Goal: Communication & Community: Answer question/provide support

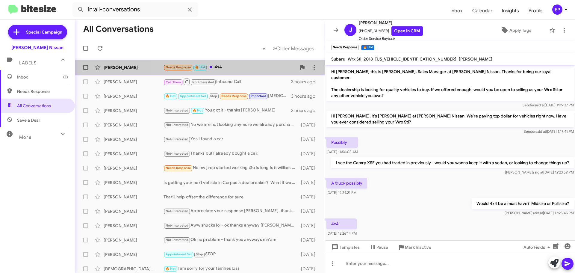
click at [218, 64] on div "Needs Response 🔥 Hot 4x4" at bounding box center [229, 67] width 133 height 7
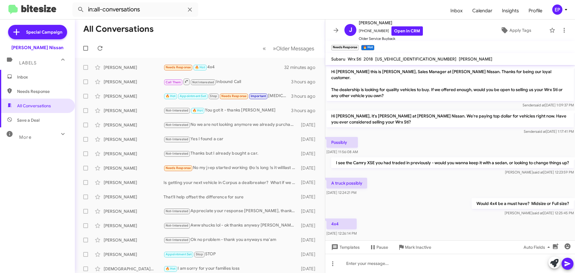
click at [404, 194] on div "A truck possibly [DATE] 12:24:21 PM" at bounding box center [450, 186] width 250 height 20
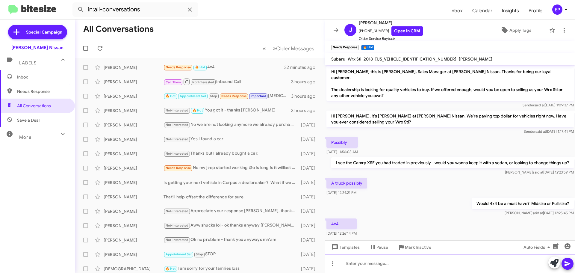
click at [405, 260] on div at bounding box center [450, 263] width 250 height 19
click at [382, 266] on div at bounding box center [450, 263] width 250 height 19
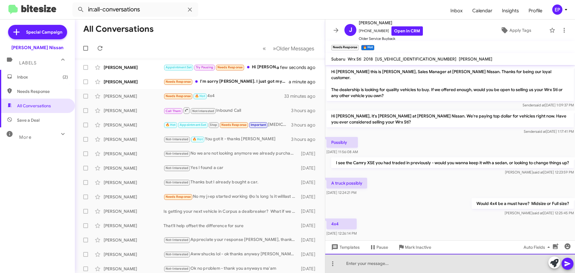
click at [400, 264] on div at bounding box center [450, 263] width 250 height 19
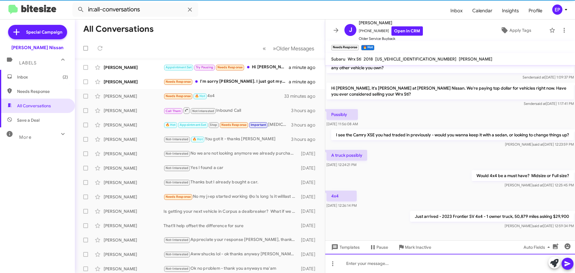
scroll to position [30, 0]
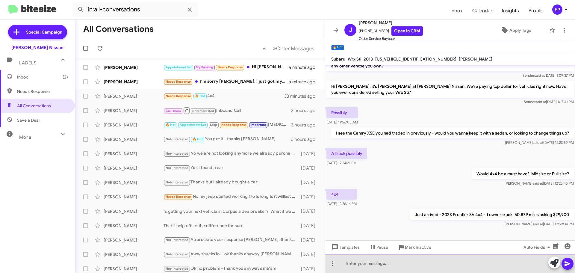
click at [360, 266] on div at bounding box center [450, 263] width 250 height 19
click at [409, 262] on div at bounding box center [450, 263] width 250 height 19
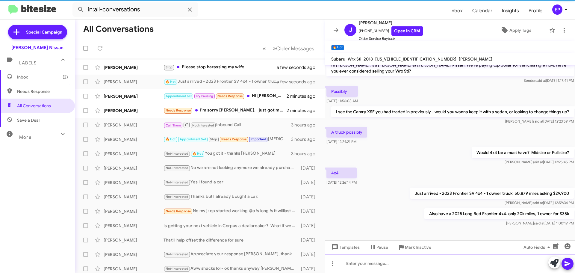
scroll to position [51, 0]
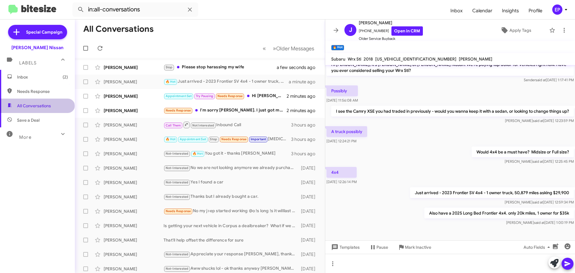
click at [37, 106] on span "All Conversations" at bounding box center [34, 106] width 34 height 6
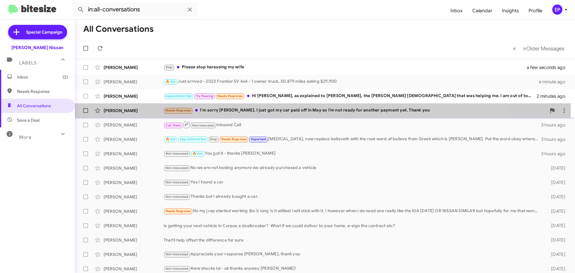
click at [235, 108] on div "Needs Response I'm sorry [PERSON_NAME]. I just got my car paid off in May so I'…" at bounding box center [354, 110] width 383 height 7
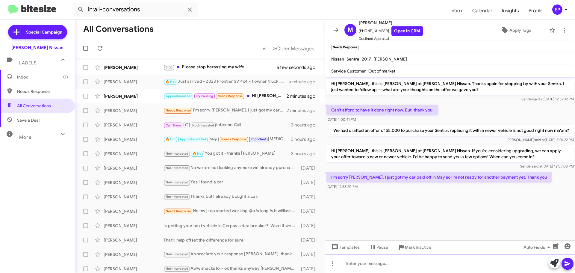
click at [443, 264] on div at bounding box center [450, 263] width 250 height 19
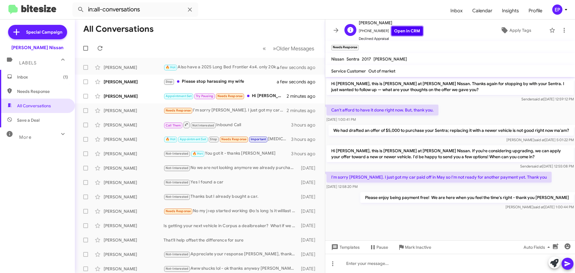
click at [405, 32] on link "Open in CRM" at bounding box center [406, 30] width 31 height 9
click at [151, 99] on div "[PERSON_NAME] Appointment Set Try Pausing Needs Response Hi [PERSON_NAME], as e…" at bounding box center [200, 96] width 240 height 12
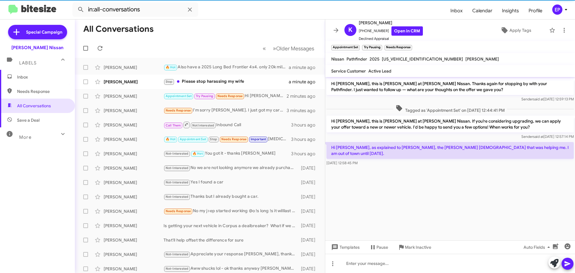
click at [429, 178] on cdk-virtual-scroll-viewport "Hi [PERSON_NAME], this is [PERSON_NAME] at [PERSON_NAME] Nissan. Thanks again f…" at bounding box center [450, 158] width 250 height 163
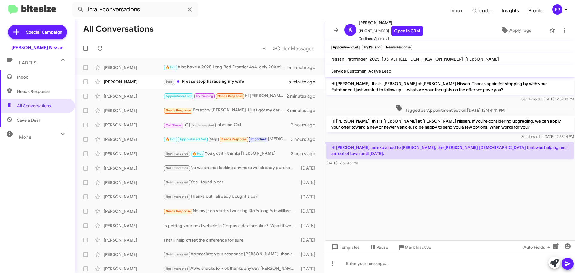
click at [420, 178] on cdk-virtual-scroll-viewport "Hi [PERSON_NAME], this is [PERSON_NAME] at [PERSON_NAME] Nissan. Thanks again f…" at bounding box center [450, 158] width 250 height 163
click at [388, 189] on cdk-virtual-scroll-viewport "Hi [PERSON_NAME], this is [PERSON_NAME] at [PERSON_NAME] Nissan. Thanks again f…" at bounding box center [450, 158] width 250 height 163
click at [419, 175] on cdk-virtual-scroll-viewport "Hi [PERSON_NAME], this is [PERSON_NAME] at [PERSON_NAME] Nissan. Thanks again f…" at bounding box center [450, 158] width 250 height 163
click at [422, 185] on cdk-virtual-scroll-viewport "Hi [PERSON_NAME], this is [PERSON_NAME] at [PERSON_NAME] Nissan. Thanks again f…" at bounding box center [450, 158] width 250 height 163
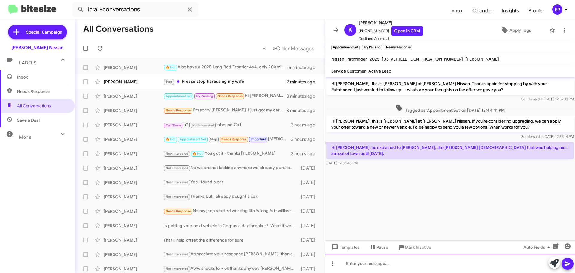
click at [389, 272] on div at bounding box center [450, 263] width 250 height 19
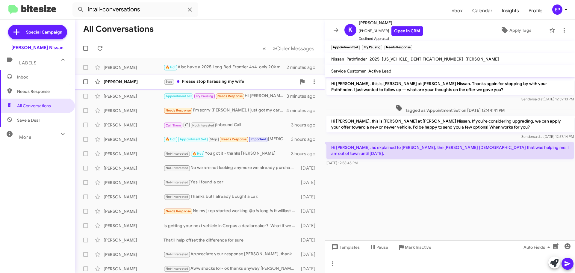
click at [238, 85] on div "Stop Please stop harassing my wife" at bounding box center [229, 81] width 133 height 7
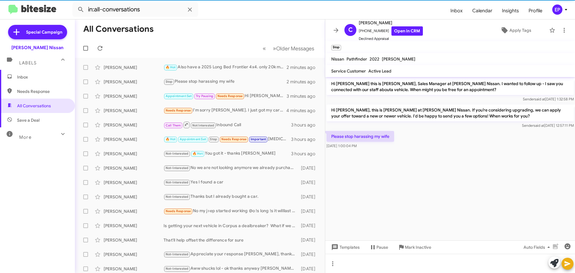
click at [400, 186] on cdk-virtual-scroll-viewport "Hi [PERSON_NAME] this is [PERSON_NAME], Sales Manager at [PERSON_NAME] Nissan. …" at bounding box center [450, 158] width 250 height 163
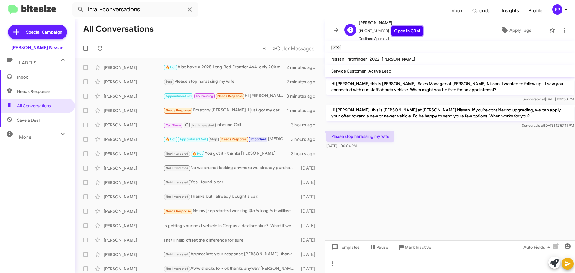
click at [406, 28] on link "Open in CRM" at bounding box center [406, 30] width 31 height 9
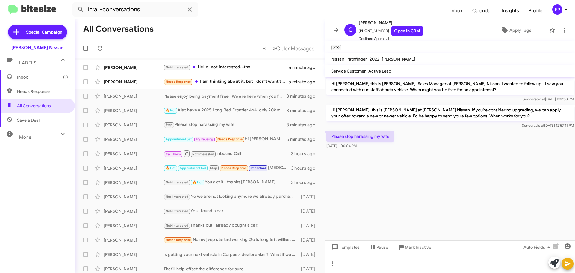
click at [505, 212] on cdk-virtual-scroll-viewport "Hi [PERSON_NAME] this is [PERSON_NAME], Sales Manager at [PERSON_NAME] Nissan. …" at bounding box center [450, 158] width 250 height 163
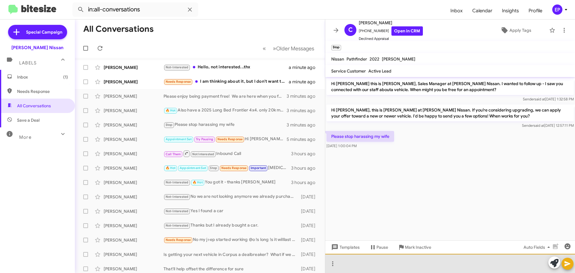
click at [410, 265] on div at bounding box center [450, 263] width 250 height 19
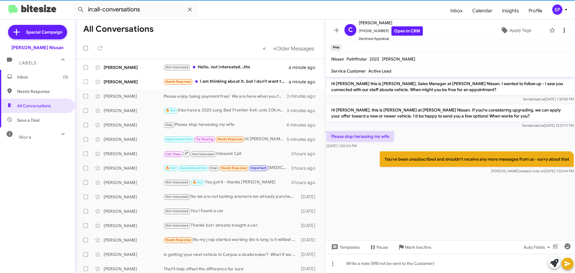
click at [562, 29] on icon at bounding box center [563, 30] width 7 height 7
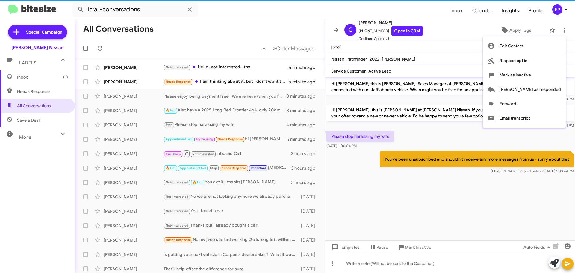
click at [430, 168] on div at bounding box center [287, 136] width 575 height 273
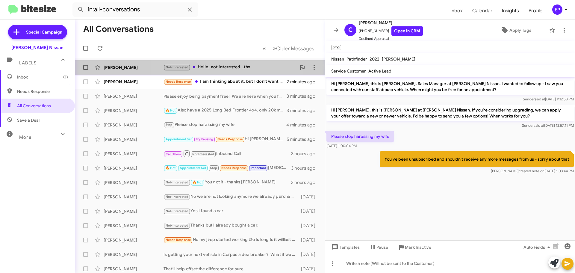
click at [209, 69] on div "Not-Interested Hello, not interested...thx" at bounding box center [229, 67] width 133 height 7
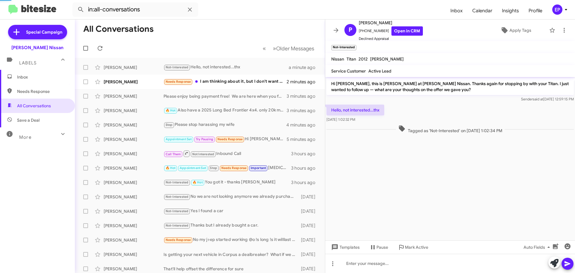
click at [415, 164] on cdk-virtual-scroll-viewport "Hi [PERSON_NAME], this is [PERSON_NAME] at [PERSON_NAME] Nissan. Thanks again f…" at bounding box center [450, 158] width 250 height 163
click at [415, 165] on cdk-virtual-scroll-viewport "Hi [PERSON_NAME], this is [PERSON_NAME] at [PERSON_NAME] Nissan. Thanks again f…" at bounding box center [450, 158] width 250 height 163
click at [356, 140] on cdk-virtual-scroll-viewport "Hi [PERSON_NAME], this is [PERSON_NAME] at [PERSON_NAME] Nissan. Thanks again f…" at bounding box center [450, 158] width 250 height 163
click at [403, 30] on link "Open in CRM" at bounding box center [406, 30] width 31 height 9
click at [412, 195] on cdk-virtual-scroll-viewport "Hi [PERSON_NAME], this is [PERSON_NAME] at [PERSON_NAME] Nissan. Thanks again f…" at bounding box center [450, 158] width 250 height 163
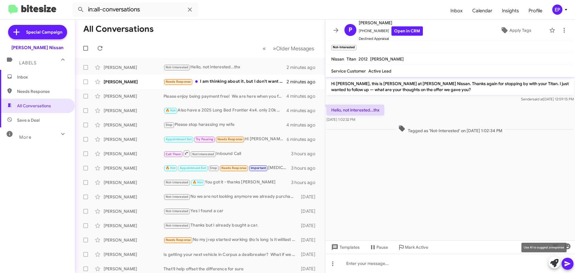
click at [552, 261] on icon at bounding box center [554, 263] width 8 height 8
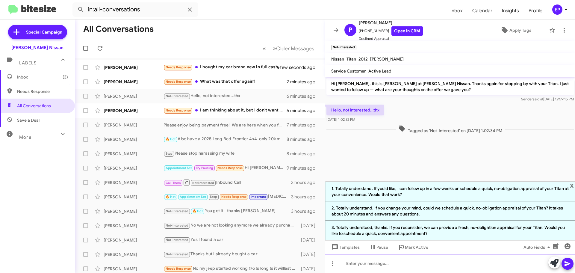
click at [388, 264] on div at bounding box center [450, 263] width 250 height 19
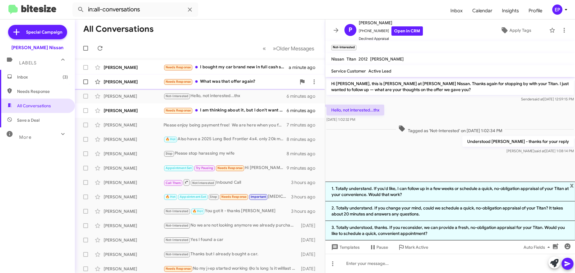
click at [219, 80] on div "Needs Response What was that offer again?" at bounding box center [229, 81] width 133 height 7
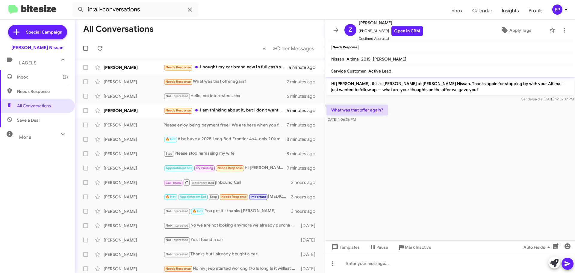
click at [421, 121] on div "What was that offer again? [DATE] 1:06:36 PM" at bounding box center [450, 113] width 250 height 20
click at [403, 31] on link "Open in CRM" at bounding box center [406, 30] width 31 height 9
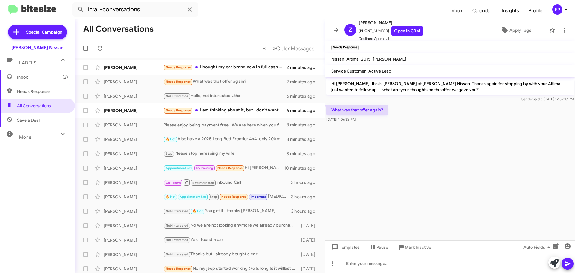
click at [362, 261] on div at bounding box center [450, 263] width 250 height 19
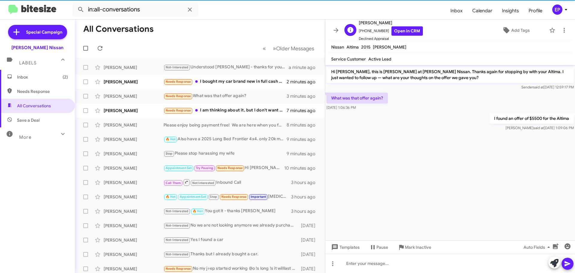
click at [343, 30] on div "Z [PERSON_NAME] [PHONE_NUMBER] Open in CRM Declined Appraisal" at bounding box center [382, 30] width 81 height 22
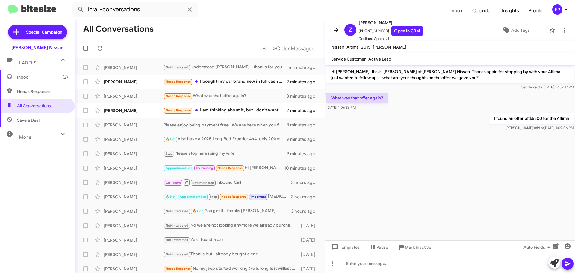
click at [338, 29] on icon at bounding box center [335, 30] width 7 height 7
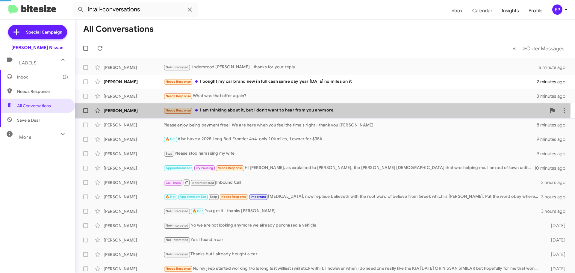
click at [256, 109] on div "Needs Response I am thinking about it, but I don't want to hear from you anymor…" at bounding box center [354, 110] width 383 height 7
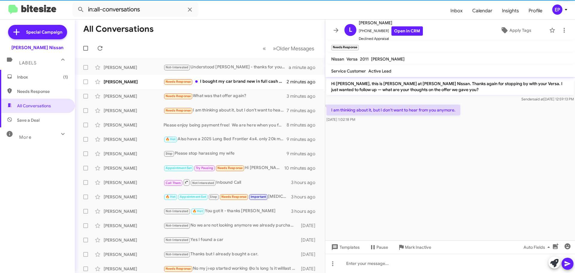
click at [379, 149] on cdk-virtual-scroll-viewport "Hi [PERSON_NAME], this is [PERSON_NAME] at [PERSON_NAME] Nissan. Thanks again f…" at bounding box center [450, 158] width 250 height 163
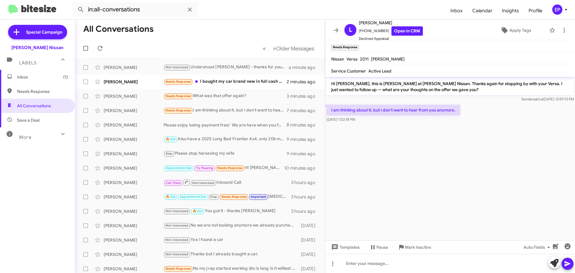
drag, startPoint x: 394, startPoint y: 153, endPoint x: 400, endPoint y: 155, distance: 6.6
click at [395, 153] on cdk-virtual-scroll-viewport "Hi [PERSON_NAME], this is [PERSON_NAME] at [PERSON_NAME] Nissan. Thanks again f…" at bounding box center [450, 158] width 250 height 163
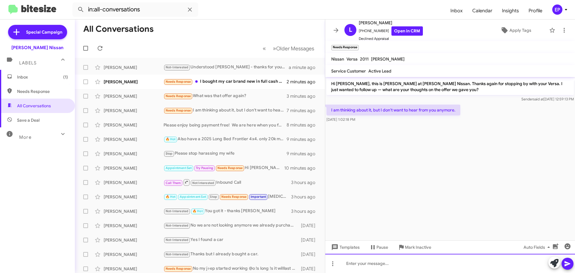
click at [383, 261] on div at bounding box center [450, 263] width 250 height 19
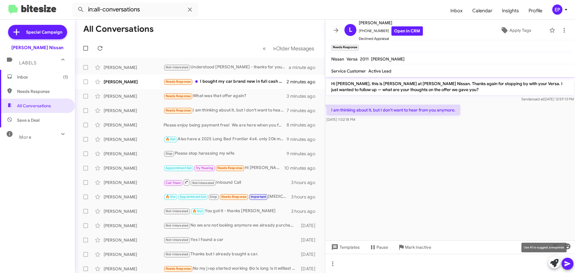
click at [554, 263] on icon at bounding box center [554, 263] width 8 height 8
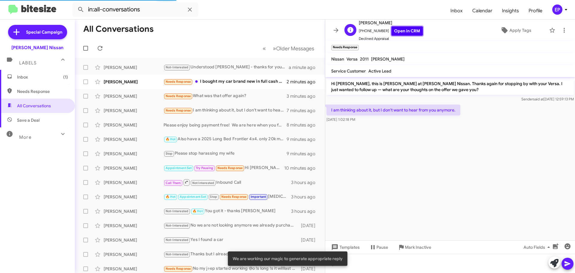
click at [406, 33] on link "Open in CRM" at bounding box center [406, 30] width 31 height 9
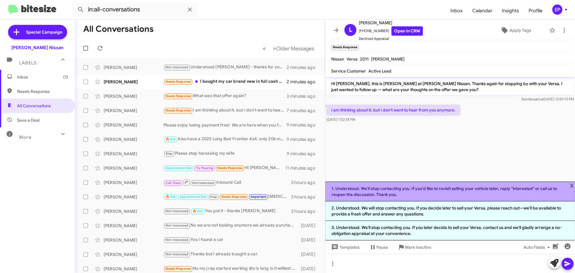
click at [383, 194] on li "1. Understood. We'll stop contacting you. If you'd like to revisit selling your…" at bounding box center [450, 191] width 250 height 20
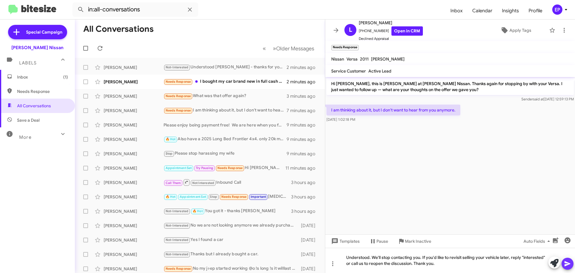
click at [568, 263] on icon at bounding box center [567, 263] width 7 height 7
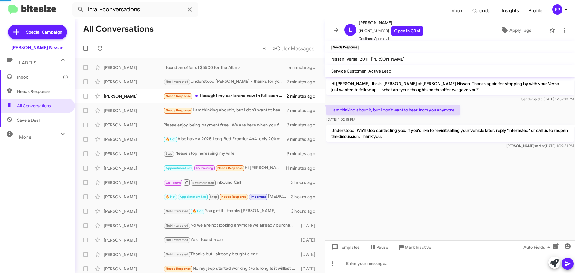
click at [430, 168] on cdk-virtual-scroll-viewport "Hi [PERSON_NAME], this is [PERSON_NAME] at [PERSON_NAME] Nissan. Thanks again f…" at bounding box center [450, 158] width 250 height 163
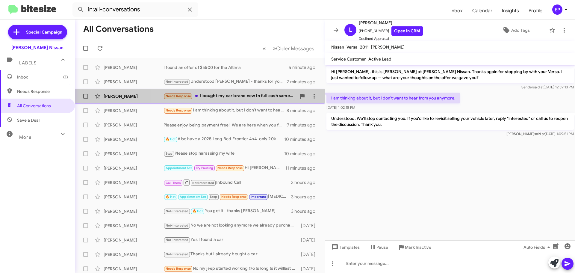
click at [236, 98] on div "Needs Response I bought my car brand new in full cash same day year [DATE] no m…" at bounding box center [229, 95] width 133 height 7
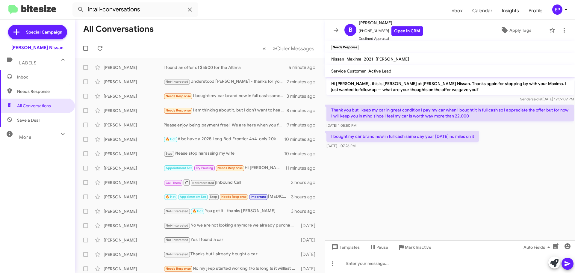
click at [453, 162] on cdk-virtual-scroll-viewport "Hi [PERSON_NAME], this is [PERSON_NAME] at [PERSON_NAME] Nissan. Thanks again f…" at bounding box center [450, 158] width 250 height 163
click at [429, 166] on cdk-virtual-scroll-viewport "Hi [PERSON_NAME], this is [PERSON_NAME] at [PERSON_NAME] Nissan. Thanks again f…" at bounding box center [450, 158] width 250 height 163
click at [439, 178] on cdk-virtual-scroll-viewport "Hi [PERSON_NAME], this is [PERSON_NAME] at [PERSON_NAME] Nissan. Thanks again f…" at bounding box center [450, 158] width 250 height 163
click at [553, 265] on icon at bounding box center [554, 263] width 8 height 8
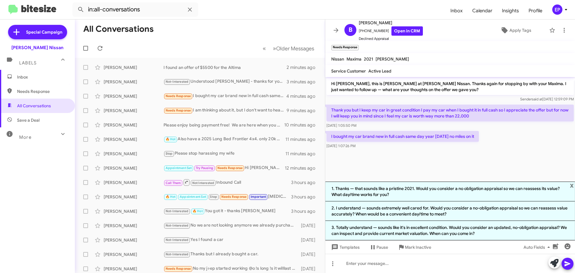
click at [427, 163] on cdk-virtual-scroll-viewport "Hi [PERSON_NAME], this is [PERSON_NAME] at [PERSON_NAME] Nissan. Thanks again f…" at bounding box center [450, 129] width 250 height 104
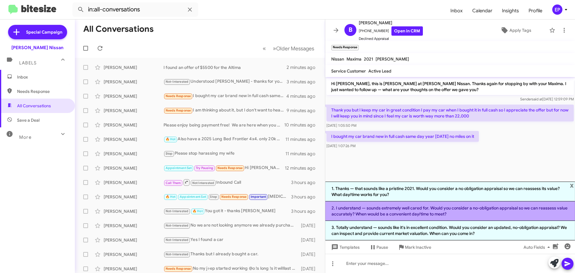
click at [443, 213] on li "2. I understand — sounds extremely well cared for. Would you consider a no-obli…" at bounding box center [450, 210] width 250 height 19
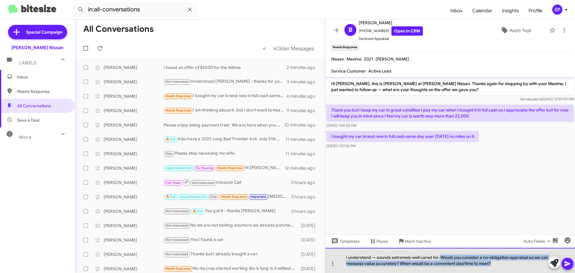
drag, startPoint x: 439, startPoint y: 257, endPoint x: 497, endPoint y: 268, distance: 59.3
click at [497, 268] on div "I understand — sounds extremely well cared for. Would you consider a no-obligat…" at bounding box center [450, 260] width 250 height 25
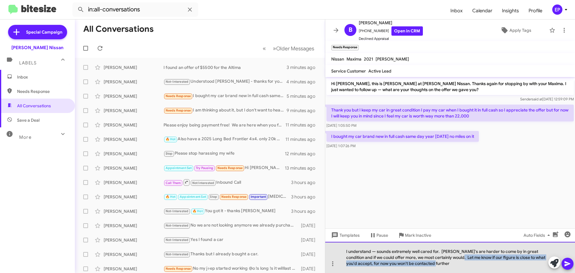
drag, startPoint x: 476, startPoint y: 264, endPoint x: 448, endPoint y: 259, distance: 28.2
click at [448, 259] on div "I understand — sounds extremely well cared for. [PERSON_NAME]'s are harder to c…" at bounding box center [450, 257] width 250 height 31
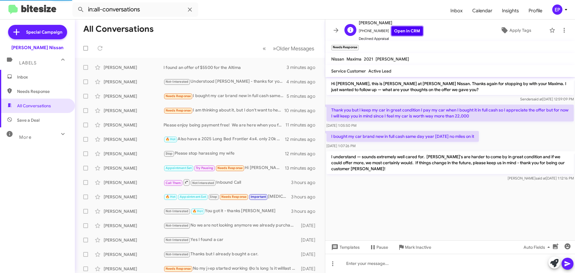
click at [398, 33] on link "Open in CRM" at bounding box center [406, 30] width 31 height 9
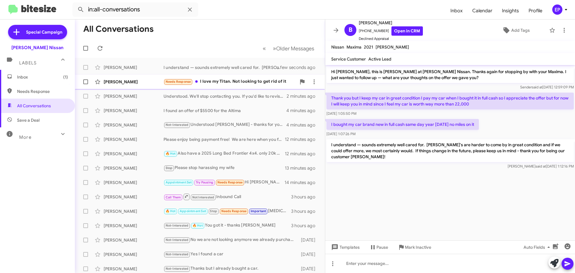
click at [236, 82] on div "Needs Response I love my Titan. Not looking to get rid of it" at bounding box center [229, 81] width 133 height 7
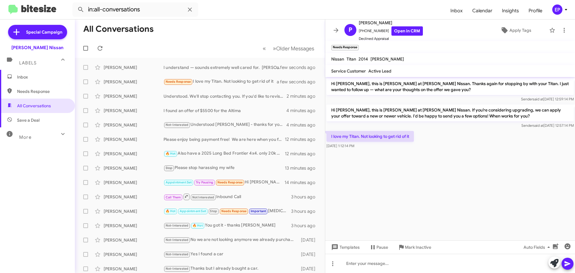
click at [431, 182] on cdk-virtual-scroll-viewport "Hi [PERSON_NAME], this is [PERSON_NAME] at [PERSON_NAME] Nissan. Thanks again f…" at bounding box center [450, 158] width 250 height 163
click at [552, 265] on icon at bounding box center [554, 263] width 8 height 8
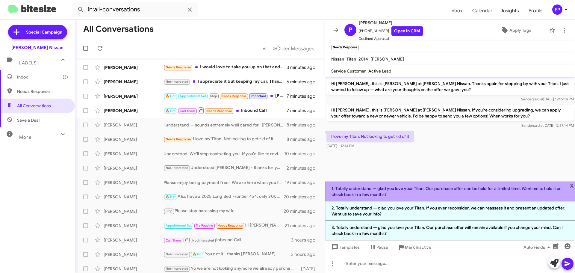
click at [467, 187] on li "1. Totally understand — glad you love your Titan. Our purchase offer can be hel…" at bounding box center [450, 191] width 250 height 20
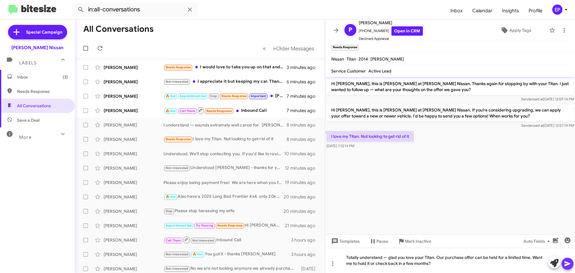
click at [564, 264] on icon at bounding box center [567, 263] width 7 height 7
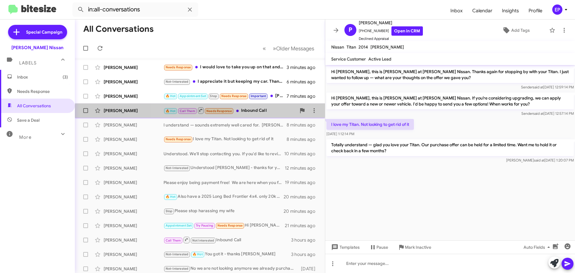
click at [255, 115] on div "[PERSON_NAME] 🔥 Hot Call Them Needs Response Inbound Call 7 minutes ago" at bounding box center [200, 110] width 240 height 12
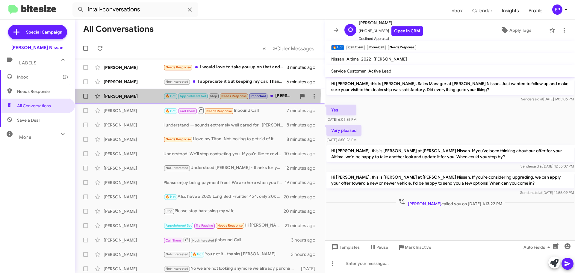
click at [133, 94] on div "[PERSON_NAME]" at bounding box center [134, 96] width 60 height 6
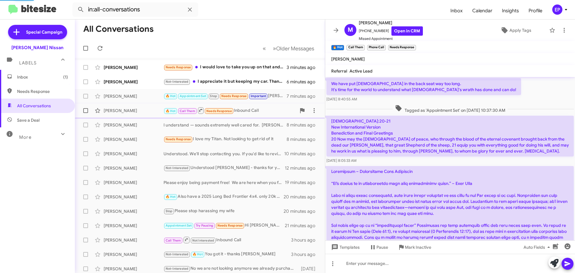
scroll to position [1156, 0]
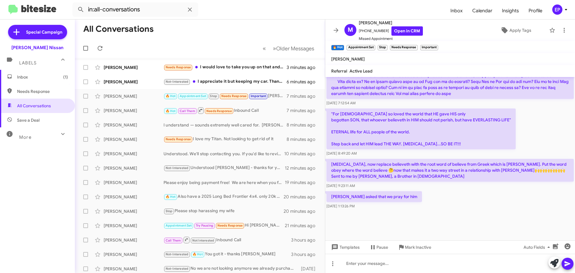
click at [435, 192] on div "[PERSON_NAME] asked that we pray for him [DATE] 1:13:26 PM" at bounding box center [450, 200] width 250 height 20
click at [313, 98] on icon at bounding box center [313, 96] width 1 height 5
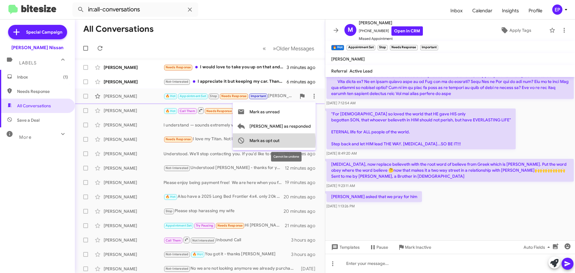
click at [279, 141] on span "Mark as opt out" at bounding box center [264, 140] width 30 height 14
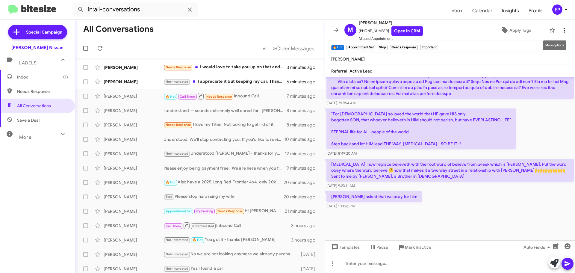
click at [561, 27] on icon at bounding box center [563, 30] width 7 height 7
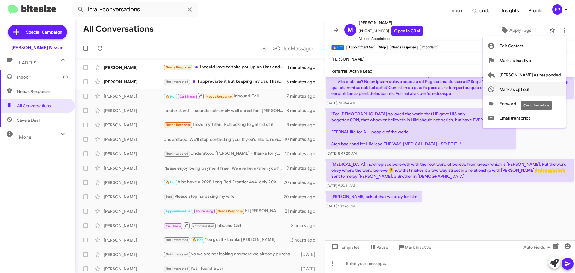
click at [529, 92] on span "Mark as opt out" at bounding box center [514, 89] width 30 height 14
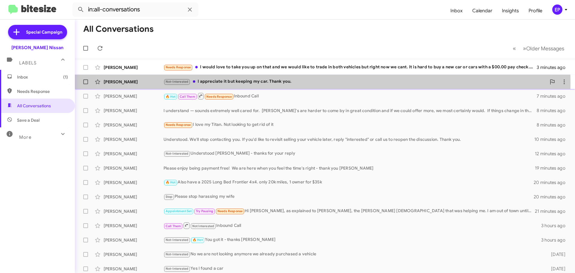
click at [295, 83] on div "Not-Interested I appreciate it but keeping my car. Thank you." at bounding box center [354, 81] width 383 height 7
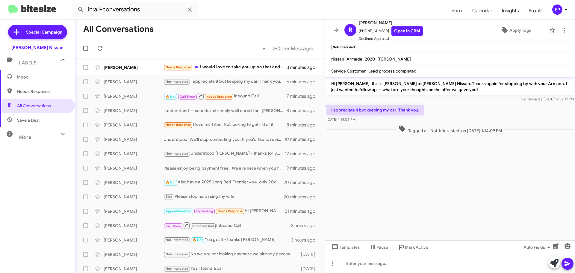
click at [568, 262] on icon at bounding box center [567, 263] width 7 height 7
click at [556, 264] on icon at bounding box center [554, 263] width 8 height 8
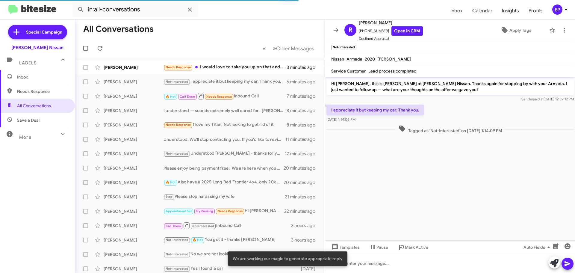
click at [515, 208] on cdk-virtual-scroll-viewport "Hi [PERSON_NAME], this is [PERSON_NAME] at [PERSON_NAME] Nissan. Thanks again f…" at bounding box center [450, 158] width 250 height 163
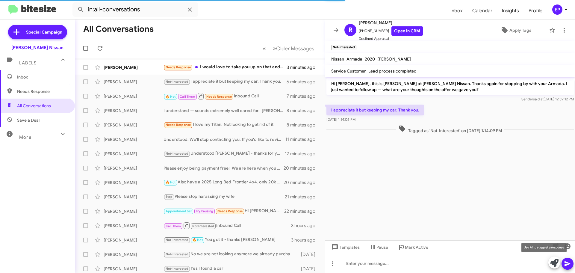
click at [556, 262] on icon at bounding box center [554, 263] width 8 height 8
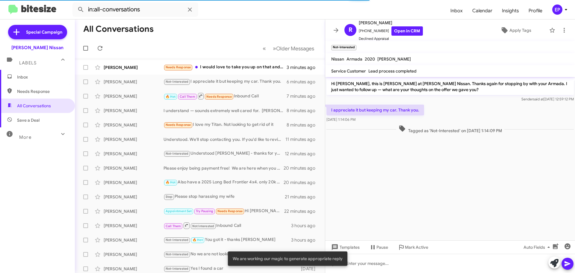
click at [430, 191] on cdk-virtual-scroll-viewport "Hi [PERSON_NAME], this is [PERSON_NAME] at [PERSON_NAME] Nissan. Thanks again f…" at bounding box center [450, 158] width 250 height 163
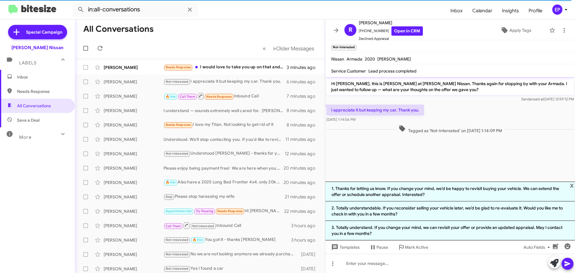
click at [399, 160] on cdk-virtual-scroll-viewport "Hi [PERSON_NAME], this is [PERSON_NAME] at [PERSON_NAME] Nissan. Thanks again f…" at bounding box center [450, 129] width 250 height 104
click at [20, 107] on span "All Conversations" at bounding box center [34, 106] width 34 height 6
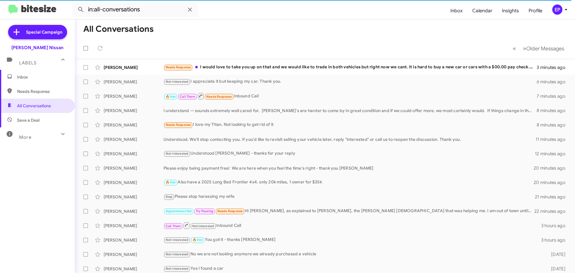
click at [31, 138] on span "More" at bounding box center [25, 136] width 12 height 5
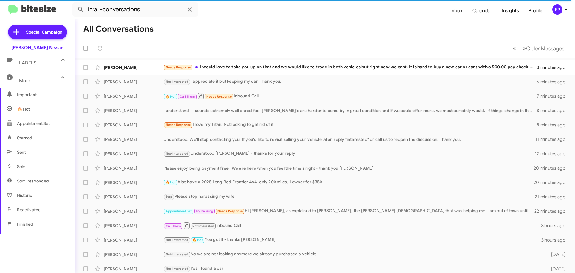
scroll to position [60, 0]
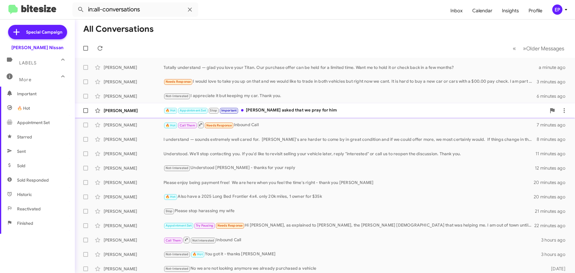
click at [280, 111] on div "🔥 Hot Appointment Set Stop Important [PERSON_NAME] asked that we pray for him" at bounding box center [354, 110] width 383 height 7
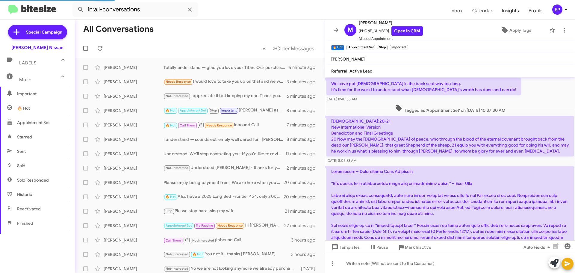
scroll to position [1144, 0]
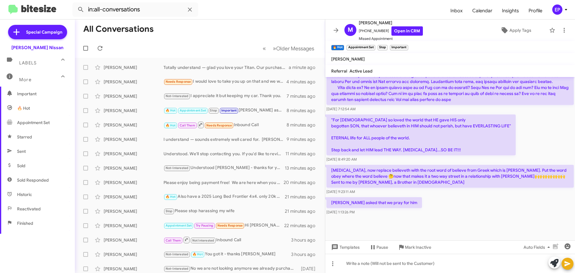
click at [457, 207] on div "[PERSON_NAME] asked that we pray for him [DATE] 1:13:26 PM" at bounding box center [450, 206] width 250 height 20
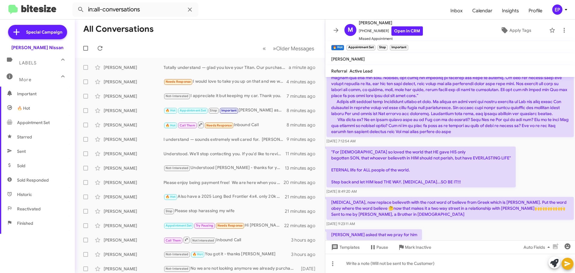
scroll to position [1156, 0]
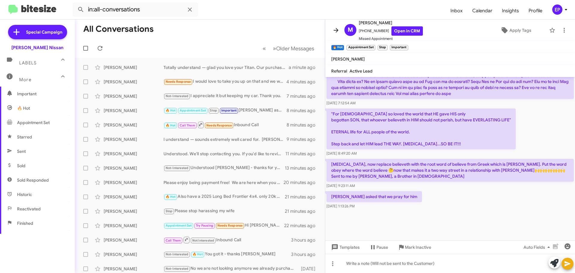
click at [334, 25] on button at bounding box center [336, 30] width 12 height 12
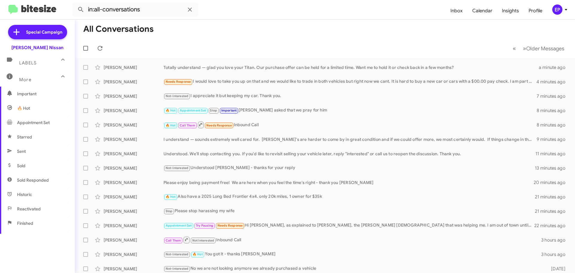
click at [331, 48] on mat-toolbar-row "« Previous » Next Older Messages" at bounding box center [325, 48] width 500 height 19
click at [34, 96] on span "Important" at bounding box center [42, 94] width 51 height 6
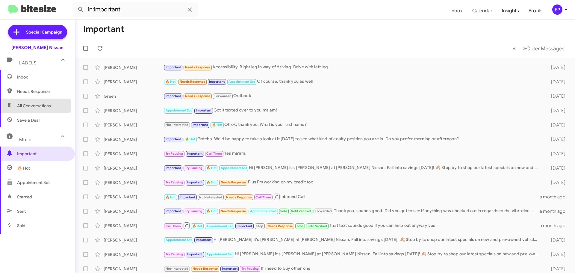
click at [26, 106] on span "All Conversations" at bounding box center [34, 106] width 34 height 6
type input "in:all-conversations"
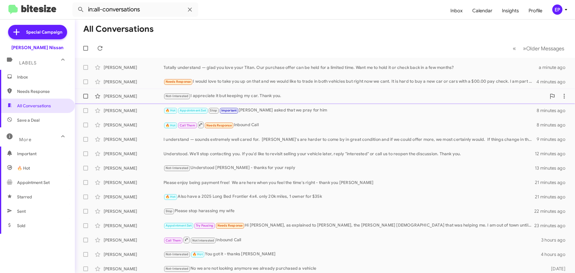
click at [304, 98] on div "Not-Interested I appreciate it but keeping my car. Thank you." at bounding box center [354, 95] width 383 height 7
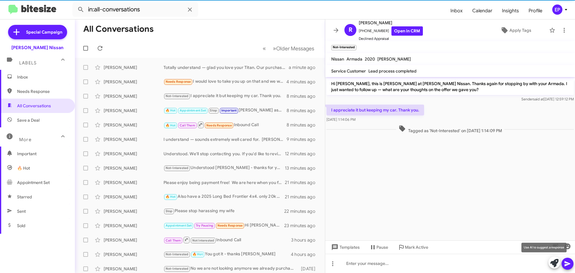
click at [555, 263] on icon at bounding box center [554, 263] width 8 height 8
click at [429, 191] on cdk-virtual-scroll-viewport "Hi [PERSON_NAME], this is [PERSON_NAME] at [PERSON_NAME] Nissan. Thanks again f…" at bounding box center [450, 158] width 250 height 163
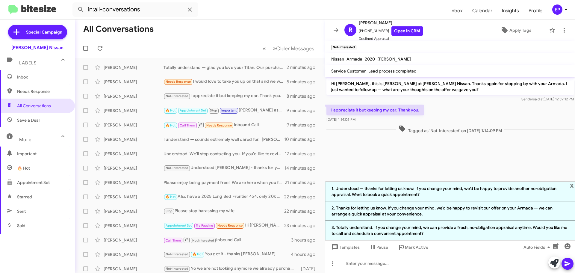
click at [407, 166] on cdk-virtual-scroll-viewport "Hi [PERSON_NAME], this is [PERSON_NAME] at [PERSON_NAME] Nissan. Thanks again f…" at bounding box center [450, 129] width 250 height 104
